Goal: Use online tool/utility: Utilize a website feature to perform a specific function

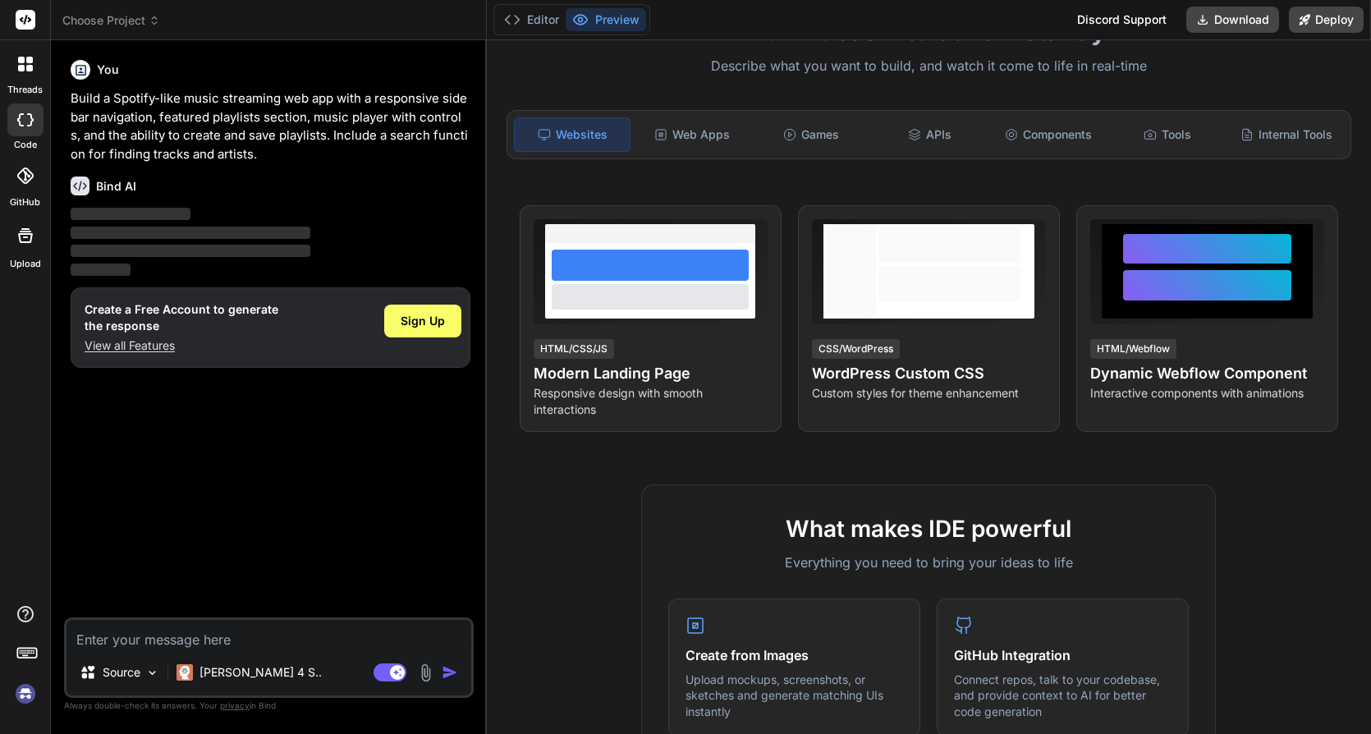
scroll to position [136, 0]
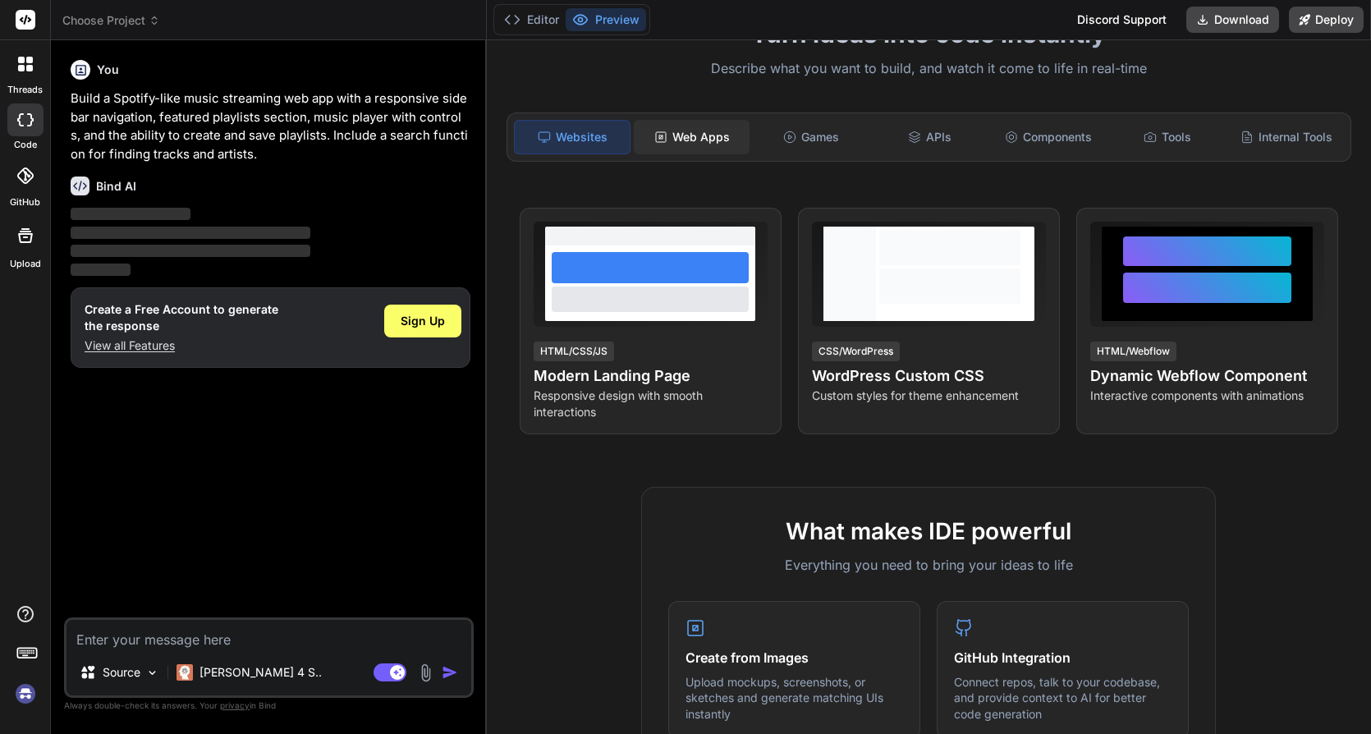
click at [698, 143] on div "Web Apps" at bounding box center [692, 137] width 116 height 34
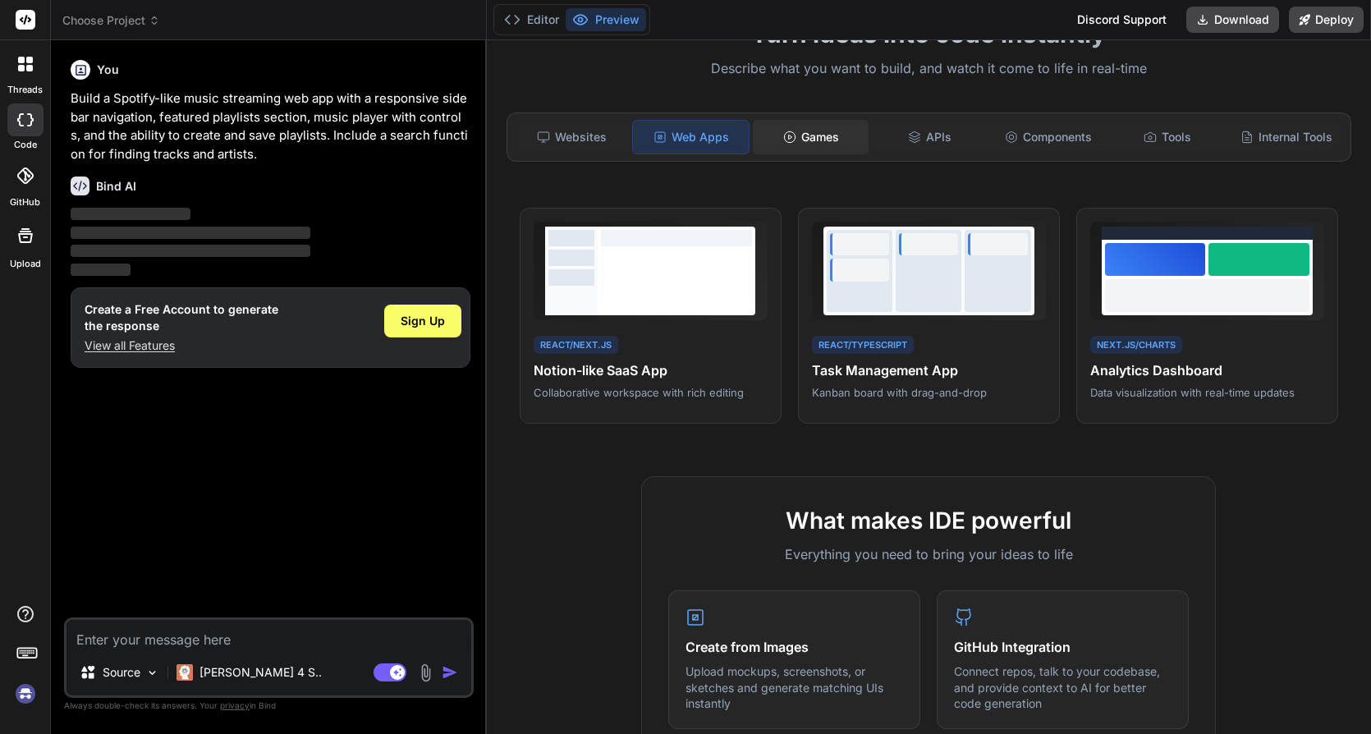
click at [855, 128] on div "Games" at bounding box center [811, 137] width 116 height 34
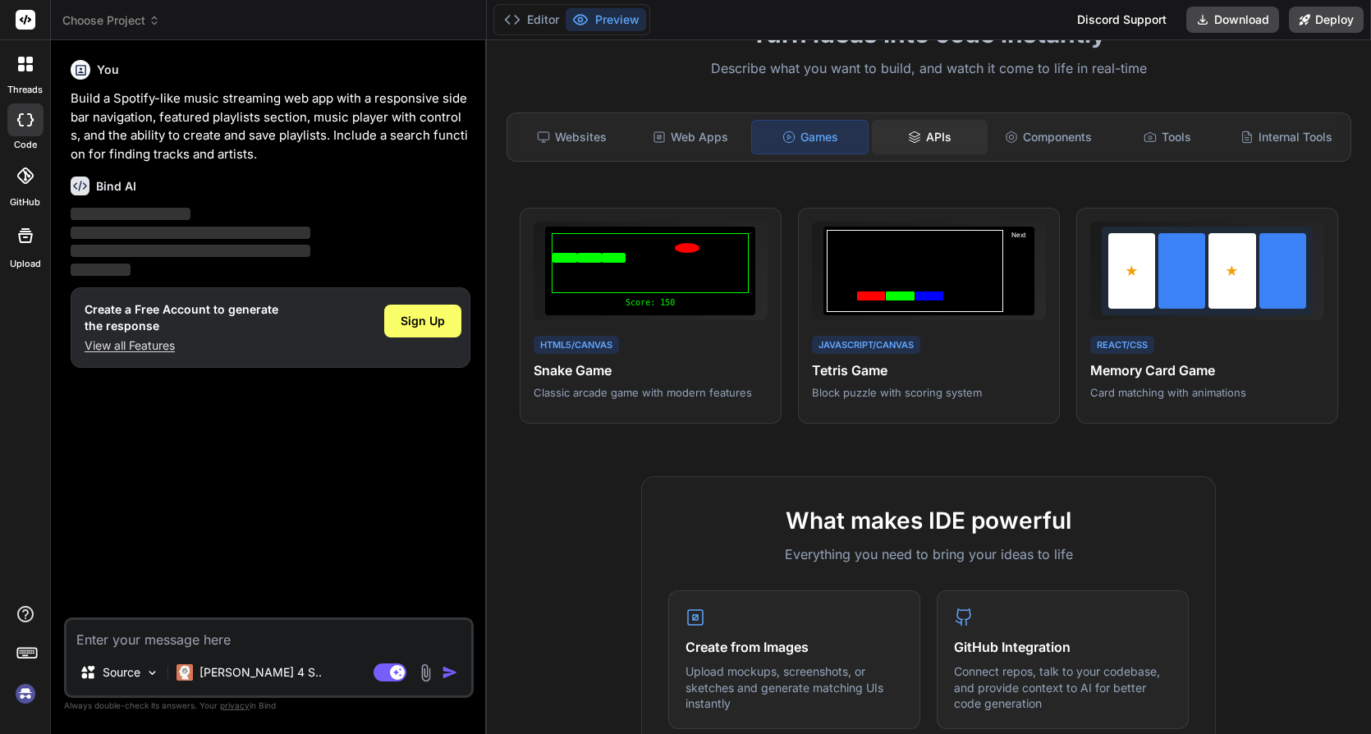
click at [911, 142] on icon at bounding box center [914, 137] width 13 height 13
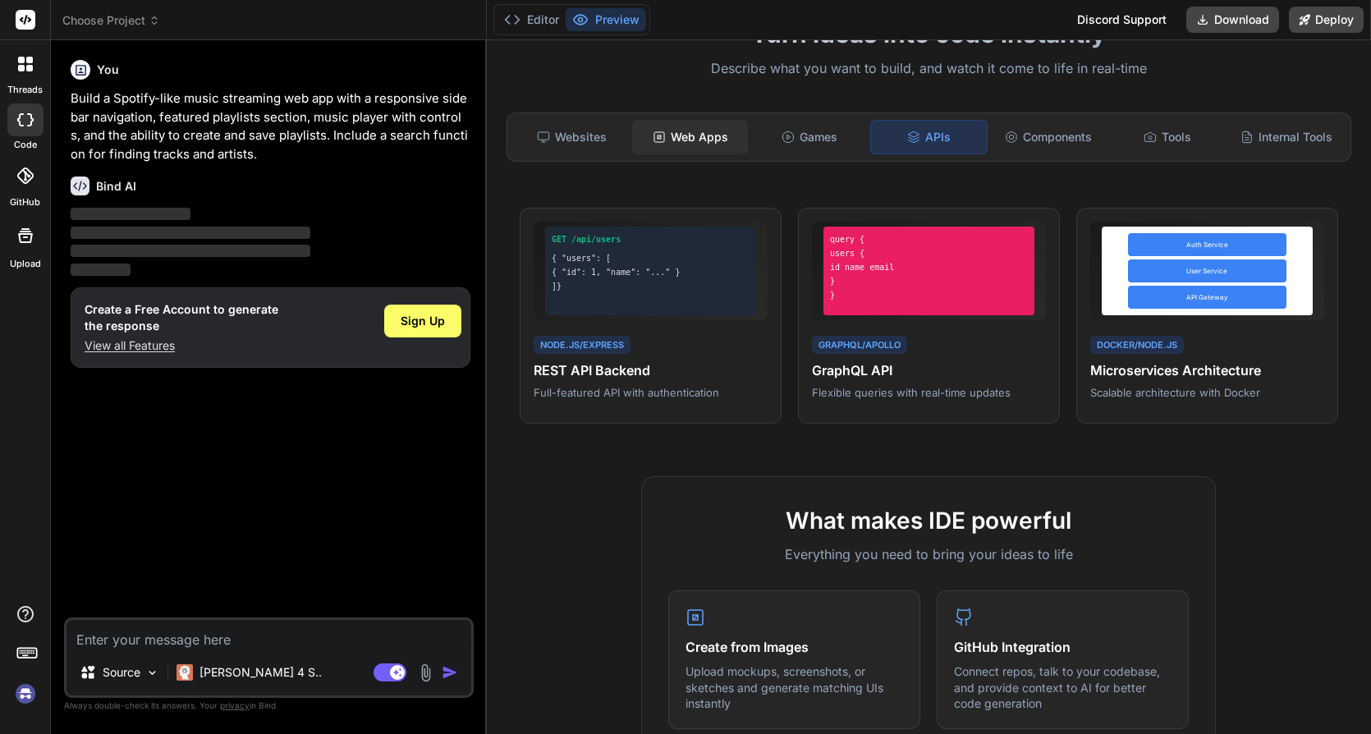
click at [687, 140] on div "Web Apps" at bounding box center [690, 137] width 116 height 34
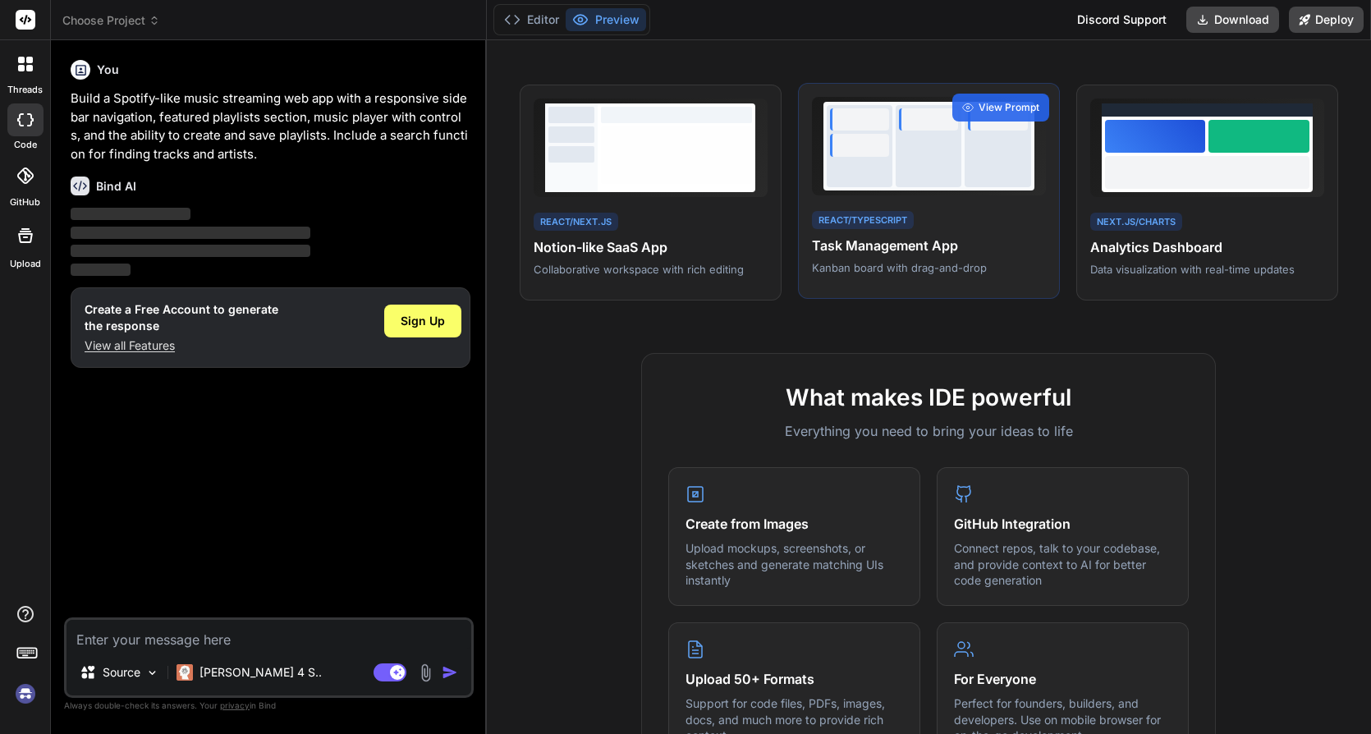
scroll to position [300, 0]
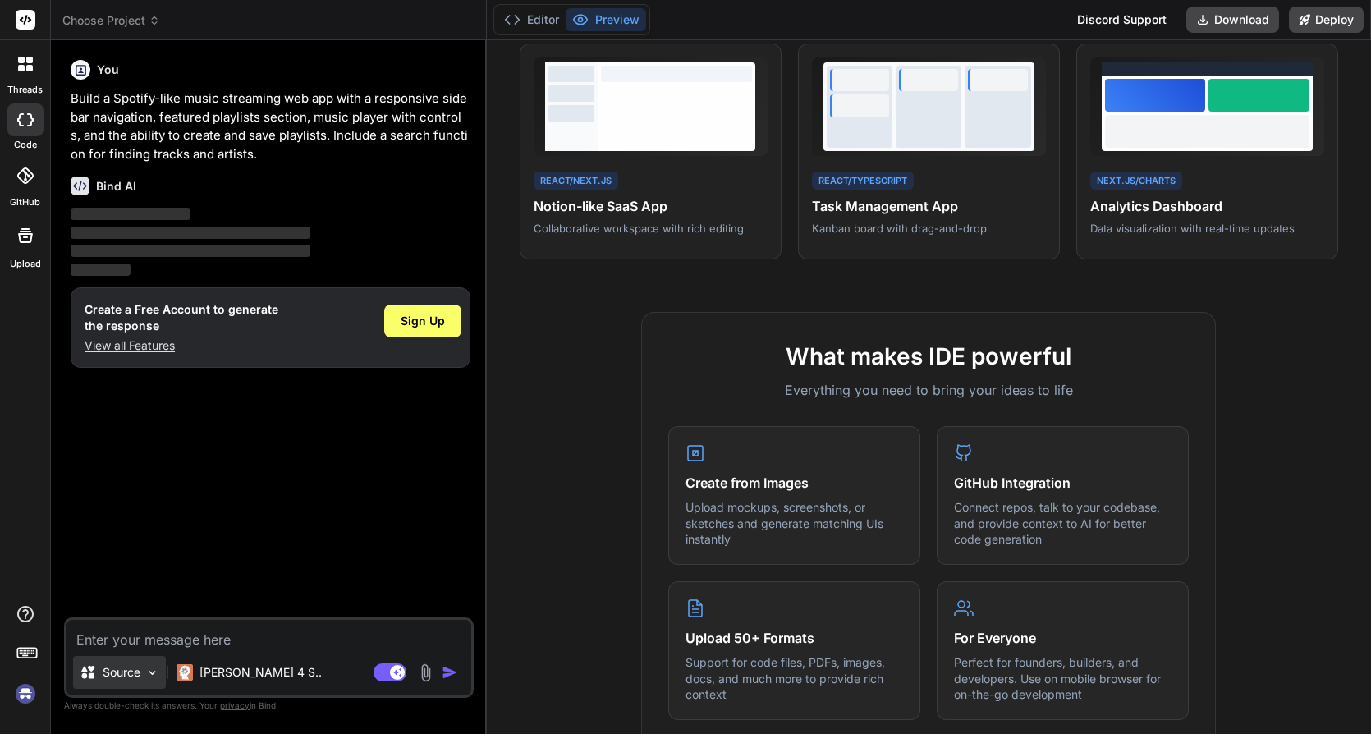
click at [160, 669] on div "Source" at bounding box center [119, 672] width 93 height 33
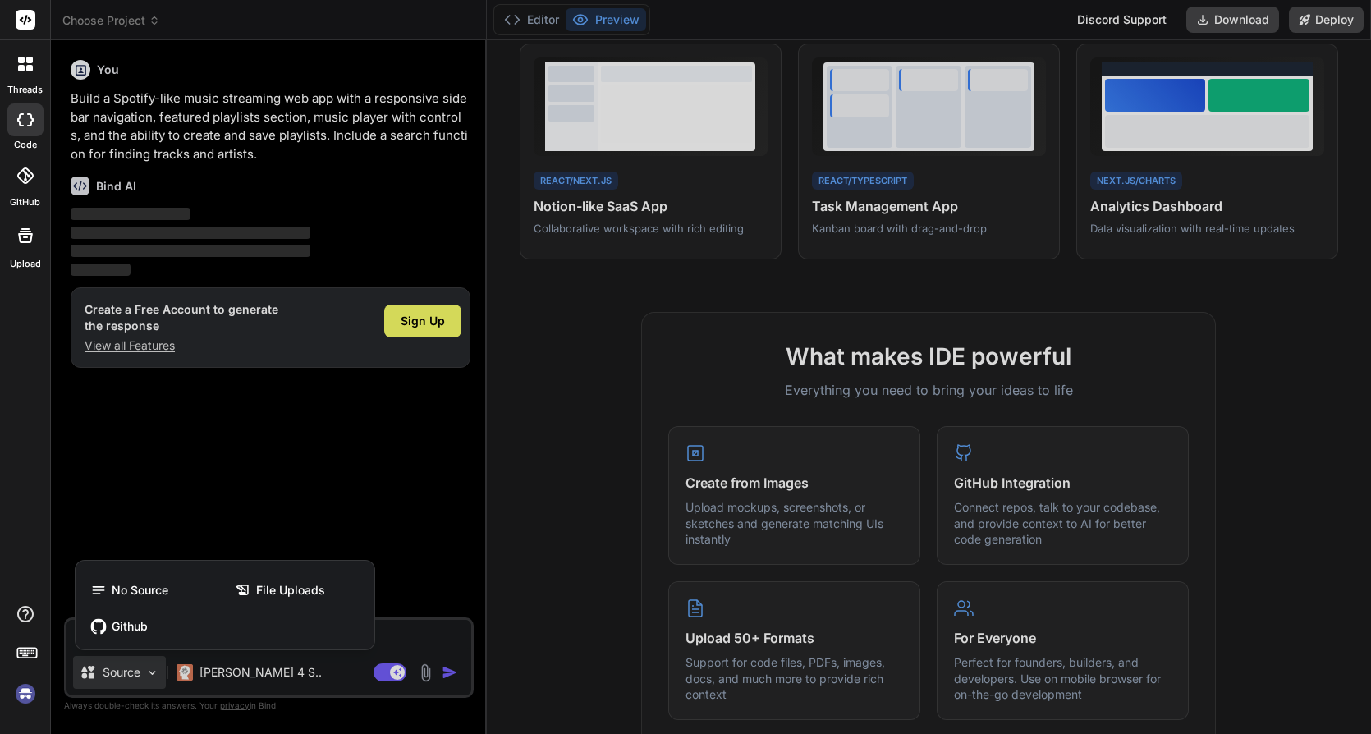
click at [158, 664] on div at bounding box center [685, 367] width 1371 height 734
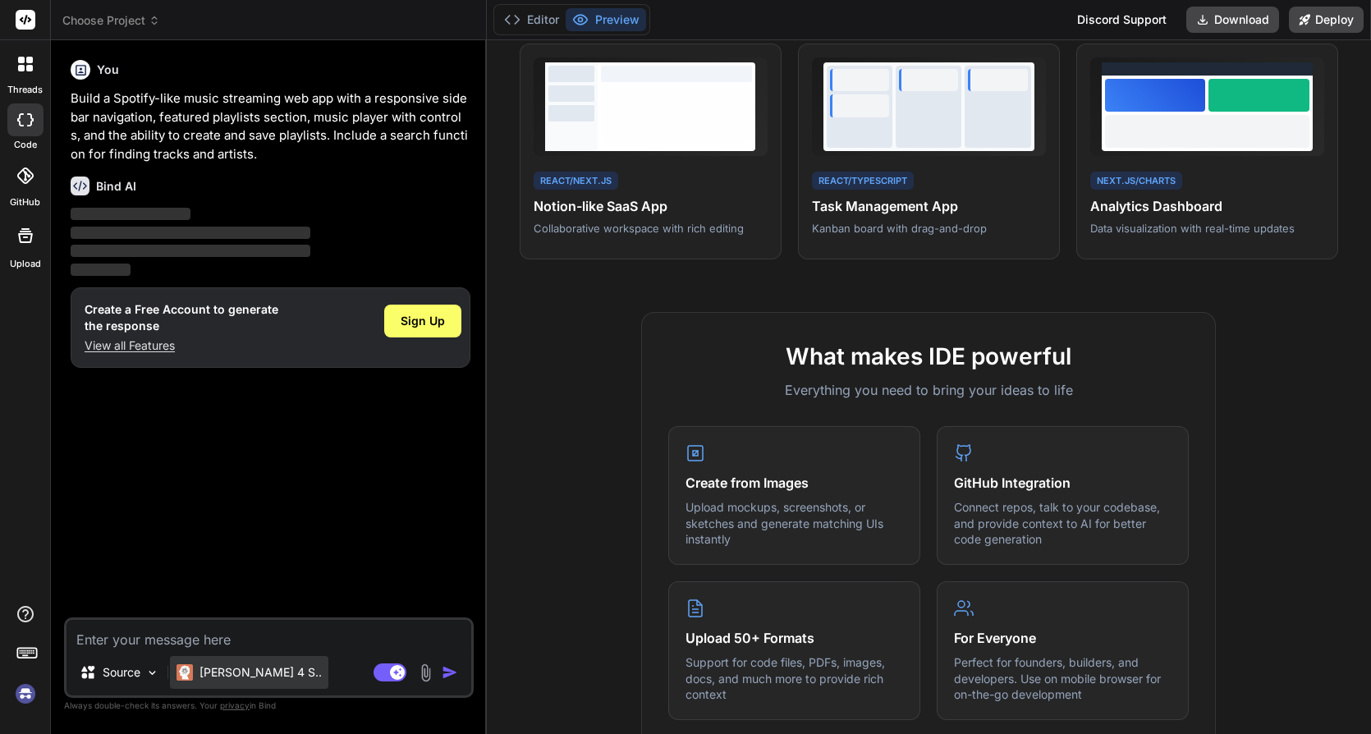
click at [228, 667] on p "[PERSON_NAME] 4 S.." at bounding box center [260, 672] width 122 height 16
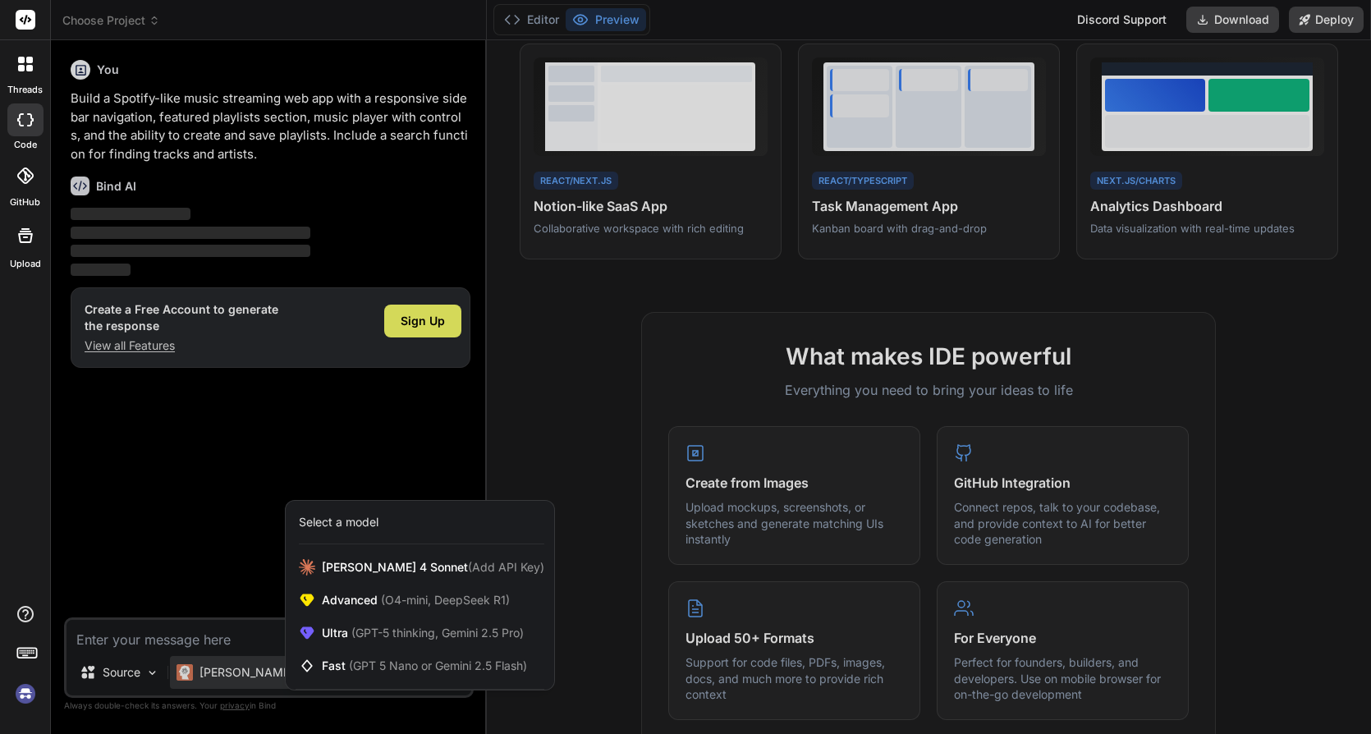
click at [241, 477] on div at bounding box center [685, 367] width 1371 height 734
type textarea "x"
